Goal: Task Accomplishment & Management: Complete application form

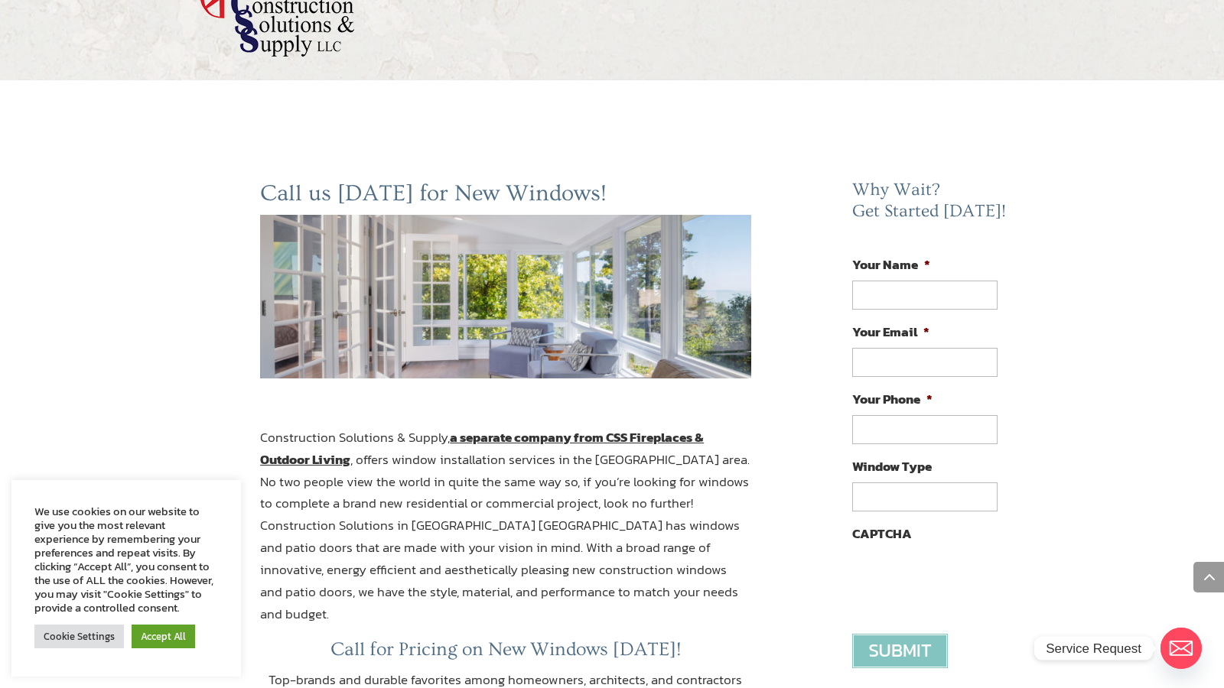
scroll to position [2413, 0]
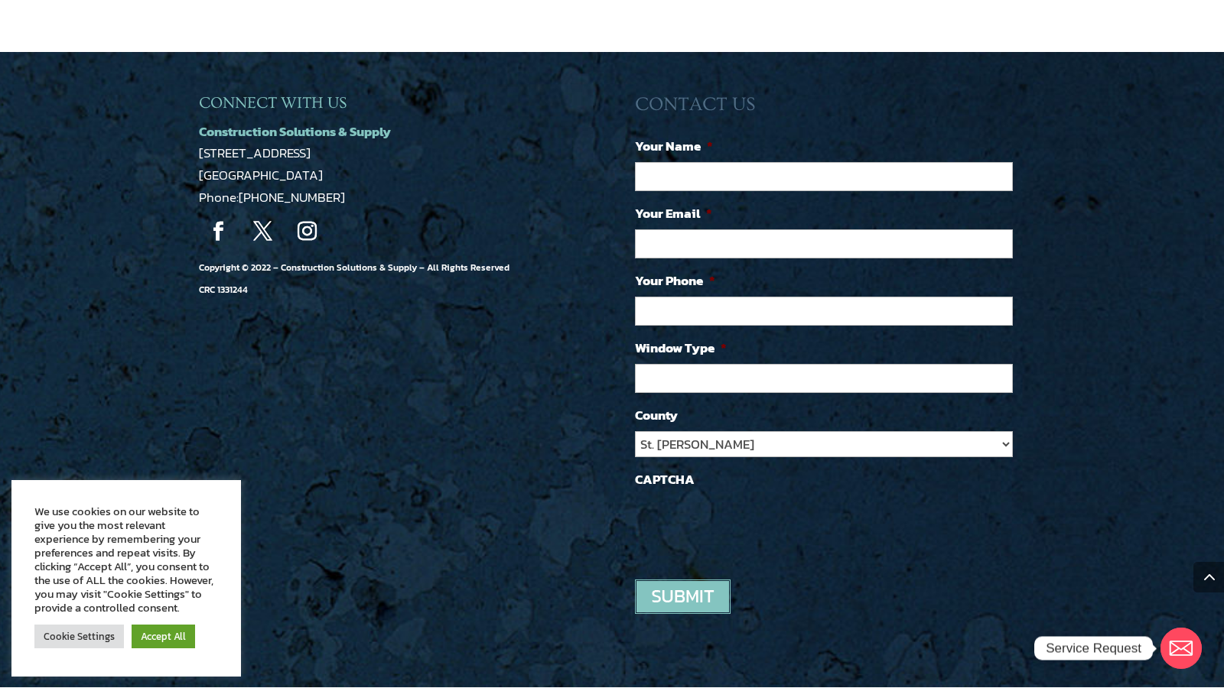
click at [163, 636] on link "Accept All" at bounding box center [163, 637] width 63 height 24
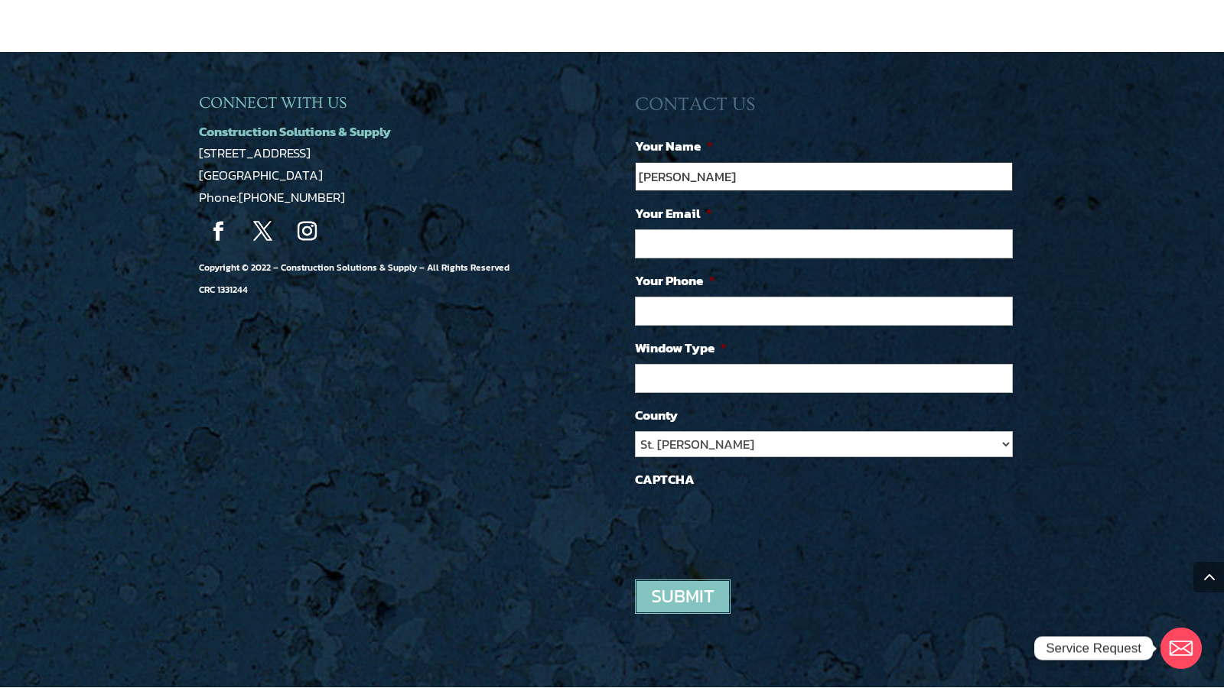
type input "[PERSON_NAME]"
type input "[PERSON_NAME][EMAIL_ADDRESS][DOMAIN_NAME]"
type input "[PHONE_NUMBER]"
type input "VA + AI Services"
select select "Other"
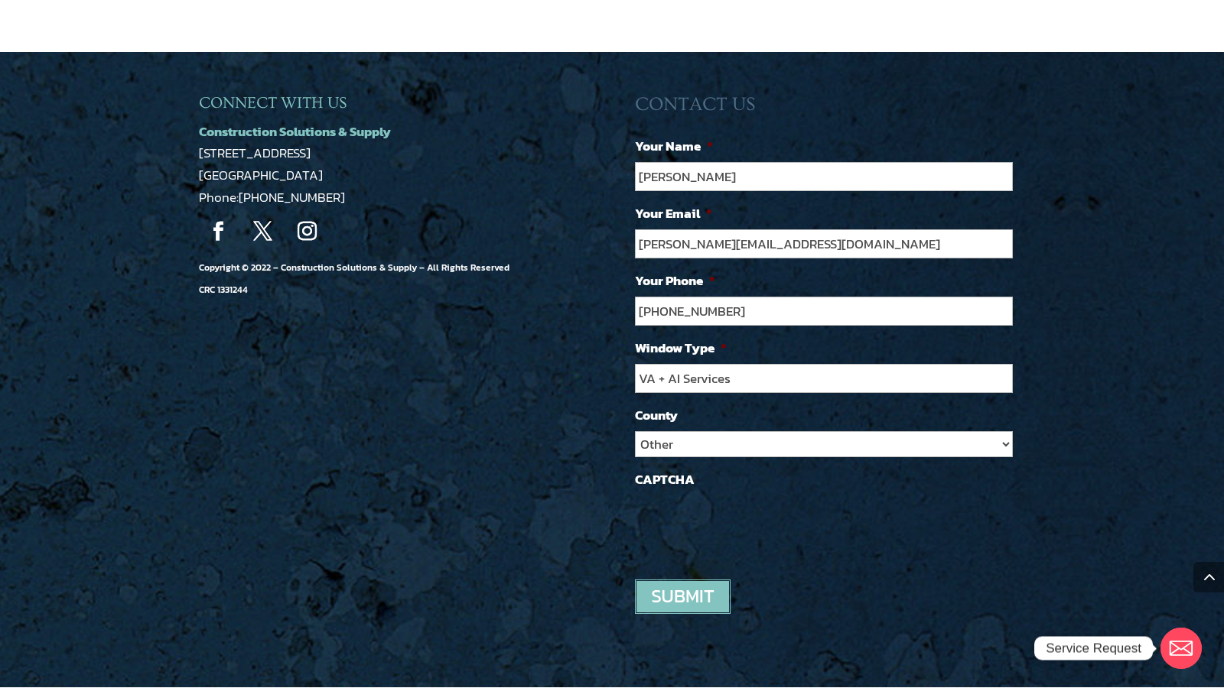
click at [682, 580] on input "image" at bounding box center [683, 597] width 96 height 34
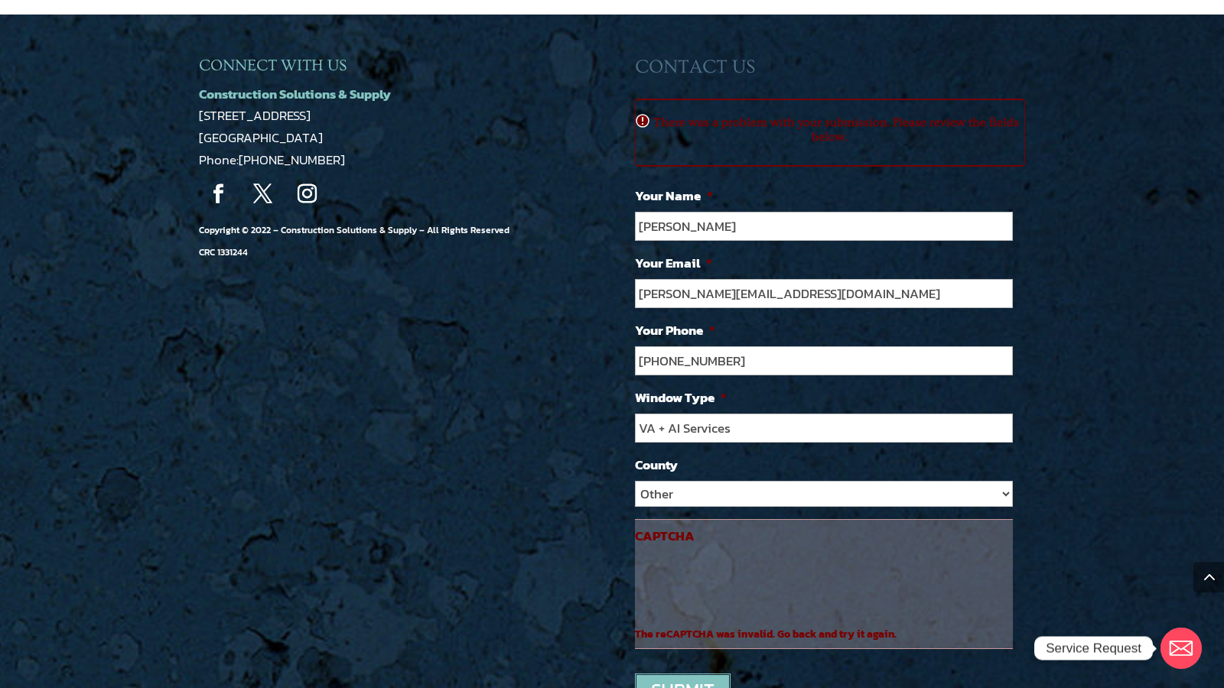
scroll to position [0, 0]
